Goal: Task Accomplishment & Management: Manage account settings

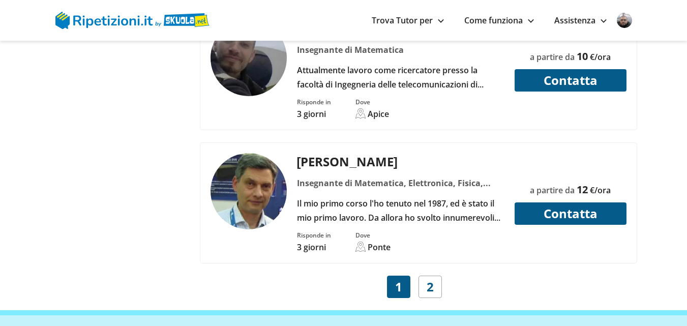
scroll to position [4227, 0]
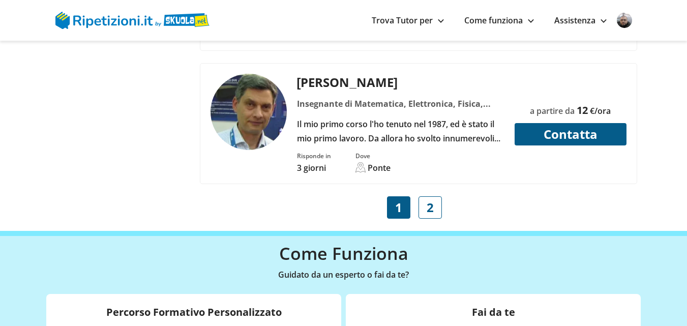
click at [428, 200] on span "2" at bounding box center [429, 207] width 7 height 14
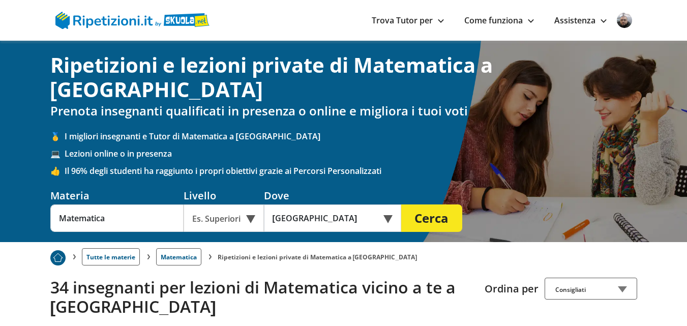
click at [601, 19] on link "Assistenza" at bounding box center [580, 20] width 52 height 11
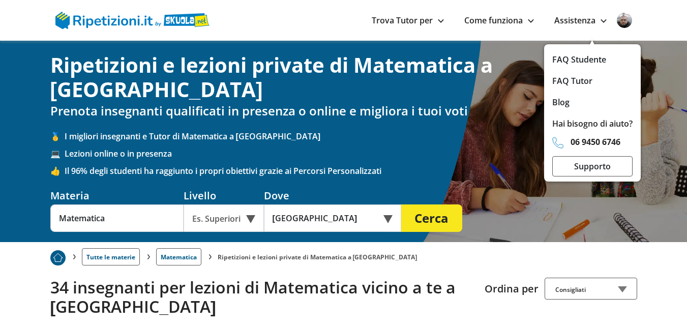
click at [287, 12] on nav "Trova Tutor per ▲ Città Materie Materie online Obiettivi Percorsi Personalizzat…" at bounding box center [343, 20] width 586 height 41
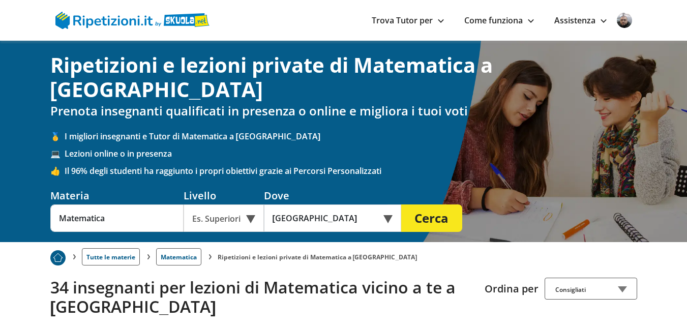
click at [608, 23] on div "Assistenza ▲ FAQ Studente FAQ Tutor Blog Hai bisogno di aiuto? 06 9450 6746 Sup…" at bounding box center [580, 20] width 73 height 14
click at [625, 22] on img at bounding box center [623, 20] width 15 height 15
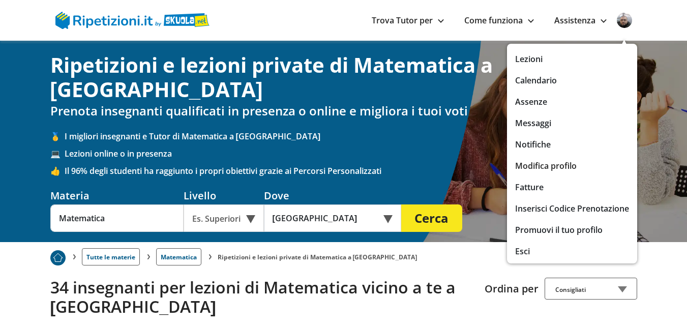
click at [536, 165] on link "Modifica profilo" at bounding box center [572, 166] width 114 height 14
